Goal: Check status: Check status

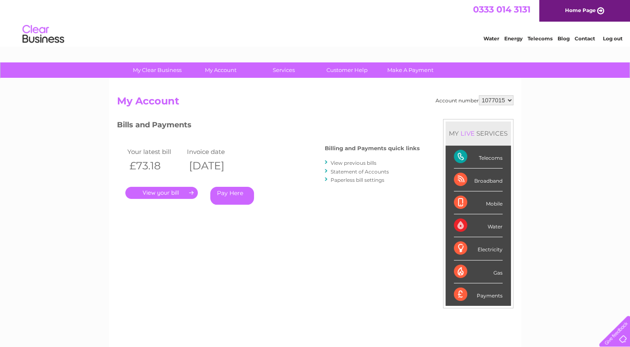
click at [457, 156] on div "Telecoms" at bounding box center [478, 157] width 49 height 23
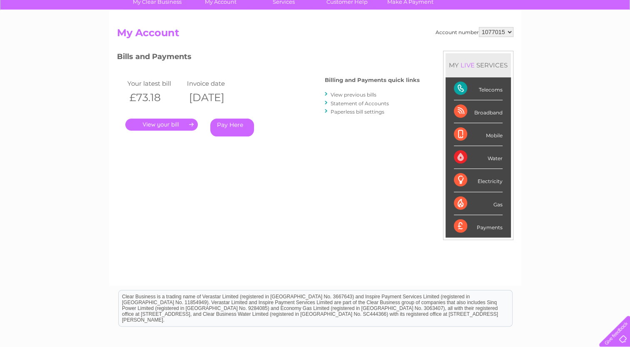
scroll to position [72, 0]
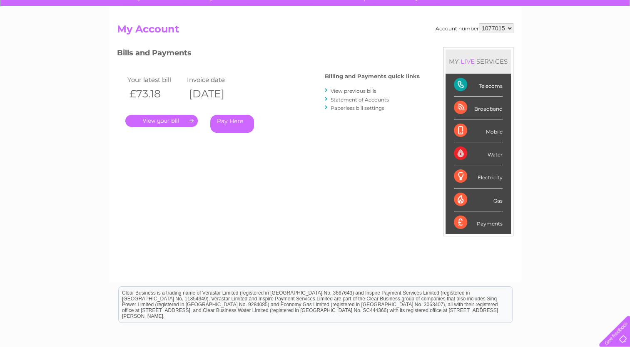
click at [462, 83] on div "Telecoms" at bounding box center [478, 85] width 49 height 23
drag, startPoint x: 462, startPoint y: 83, endPoint x: 481, endPoint y: 83, distance: 19.1
click at [481, 83] on div "Telecoms" at bounding box center [478, 85] width 49 height 23
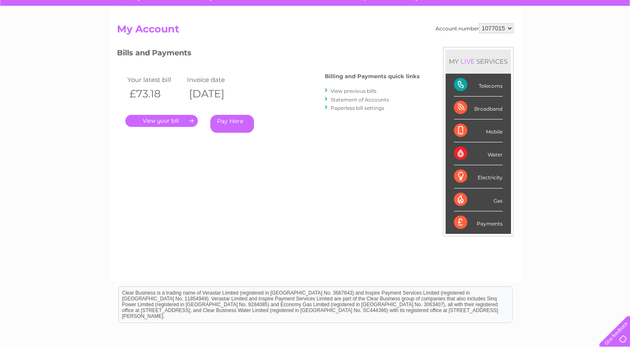
click at [481, 83] on div "Telecoms" at bounding box center [478, 85] width 49 height 23
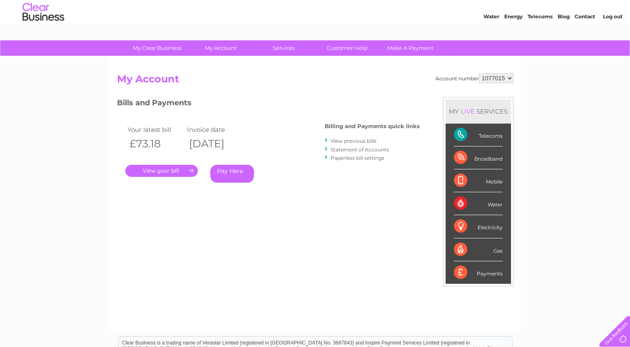
scroll to position [0, 0]
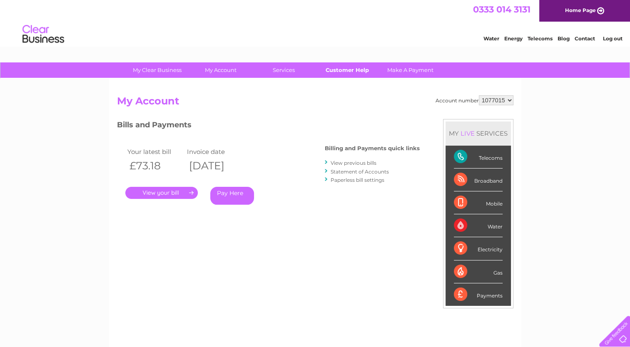
click at [353, 73] on link "Customer Help" at bounding box center [347, 69] width 69 height 15
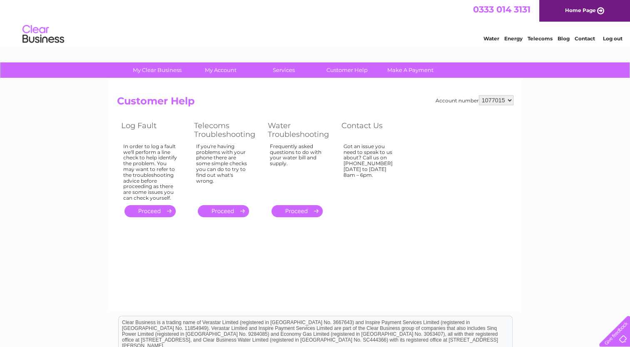
click at [142, 212] on link "." at bounding box center [149, 211] width 51 height 12
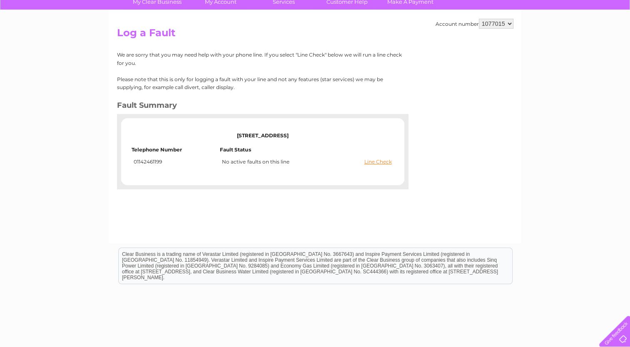
scroll to position [72, 0]
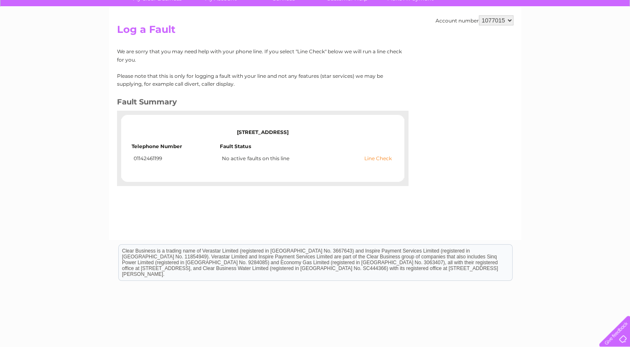
click at [378, 160] on link "Line Check" at bounding box center [377, 159] width 27 height 6
click at [377, 159] on link "Line Check" at bounding box center [377, 159] width 27 height 6
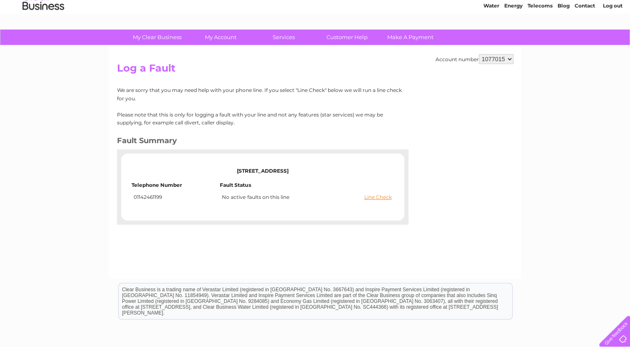
scroll to position [0, 0]
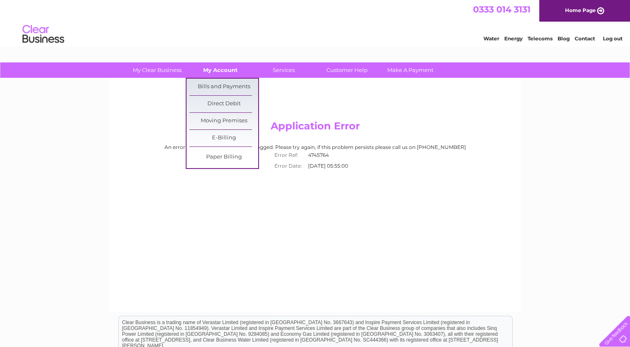
click at [221, 73] on link "My Account" at bounding box center [220, 69] width 69 height 15
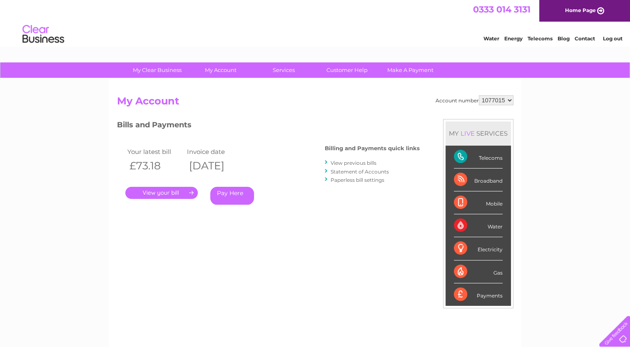
click at [463, 157] on div "Telecoms" at bounding box center [478, 157] width 49 height 23
click at [484, 159] on div "Telecoms" at bounding box center [478, 157] width 49 height 23
drag, startPoint x: 484, startPoint y: 159, endPoint x: 466, endPoint y: 156, distance: 18.1
click at [466, 156] on div "Telecoms" at bounding box center [478, 157] width 49 height 23
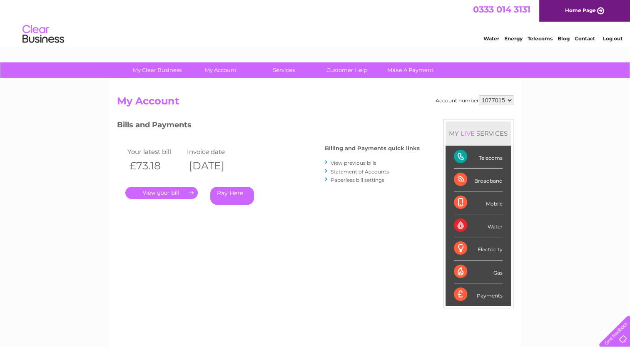
click at [466, 156] on div "Telecoms" at bounding box center [478, 157] width 49 height 23
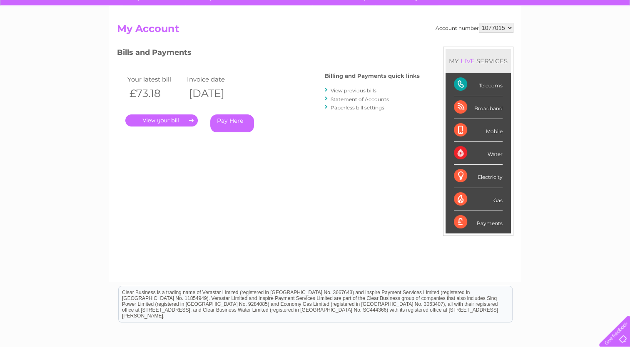
scroll to position [73, 0]
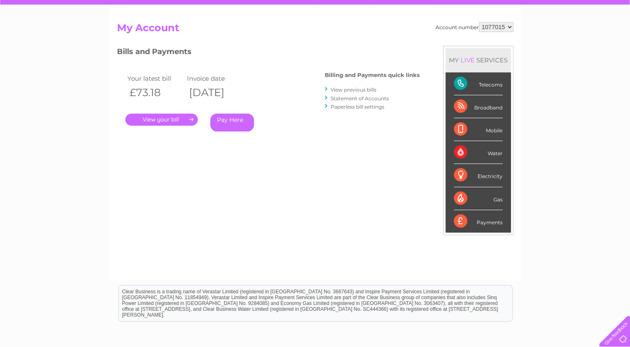
click at [481, 64] on div "MY LIVE SERVICES" at bounding box center [477, 60] width 65 height 24
